Goal: Find specific page/section: Find specific page/section

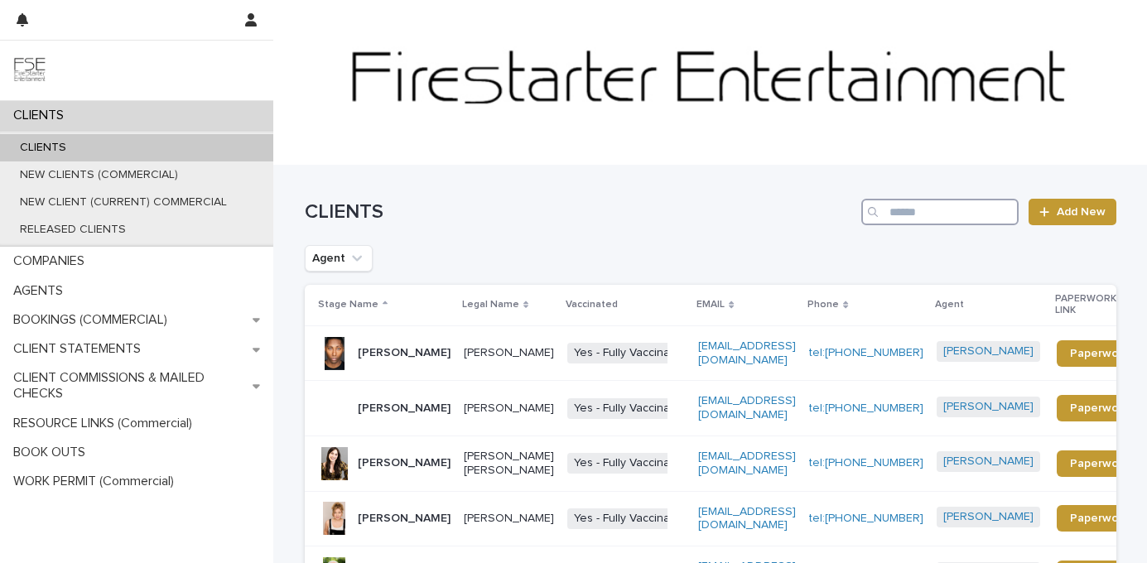
click at [891, 215] on input "Search" at bounding box center [940, 212] width 157 height 27
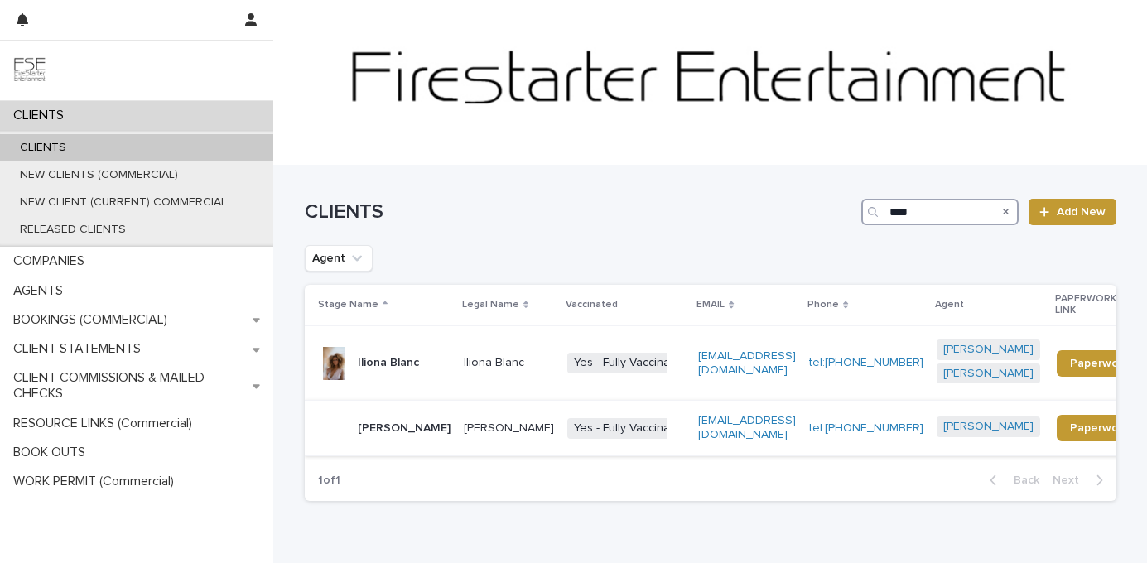
type input "****"
click at [364, 415] on div "[PERSON_NAME]" at bounding box center [404, 428] width 93 height 27
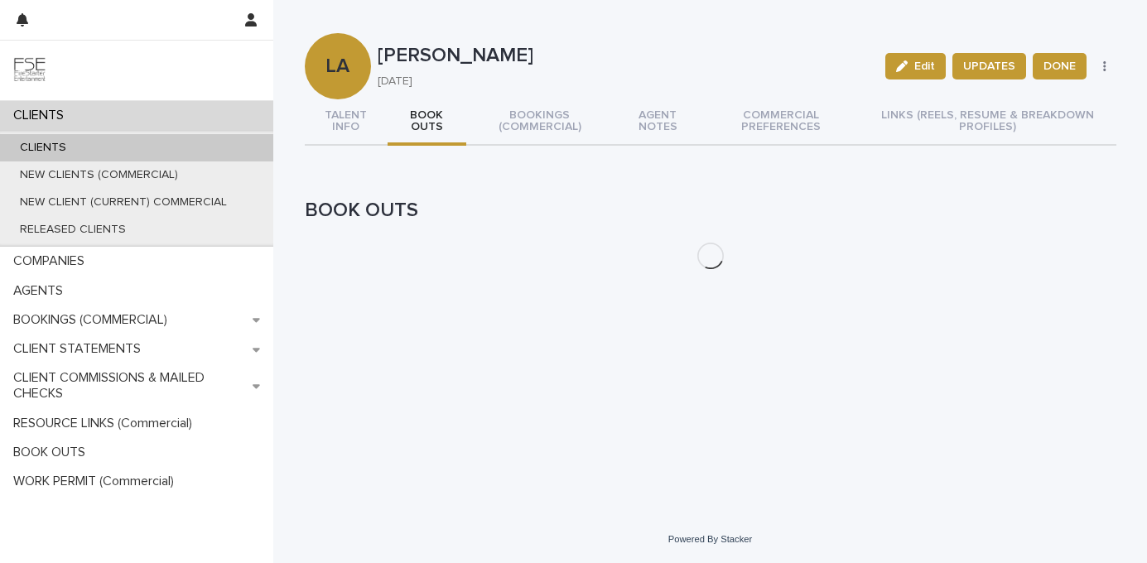
click at [413, 136] on button "BOOK OUTS" at bounding box center [428, 122] width 80 height 46
